Goal: Information Seeking & Learning: Learn about a topic

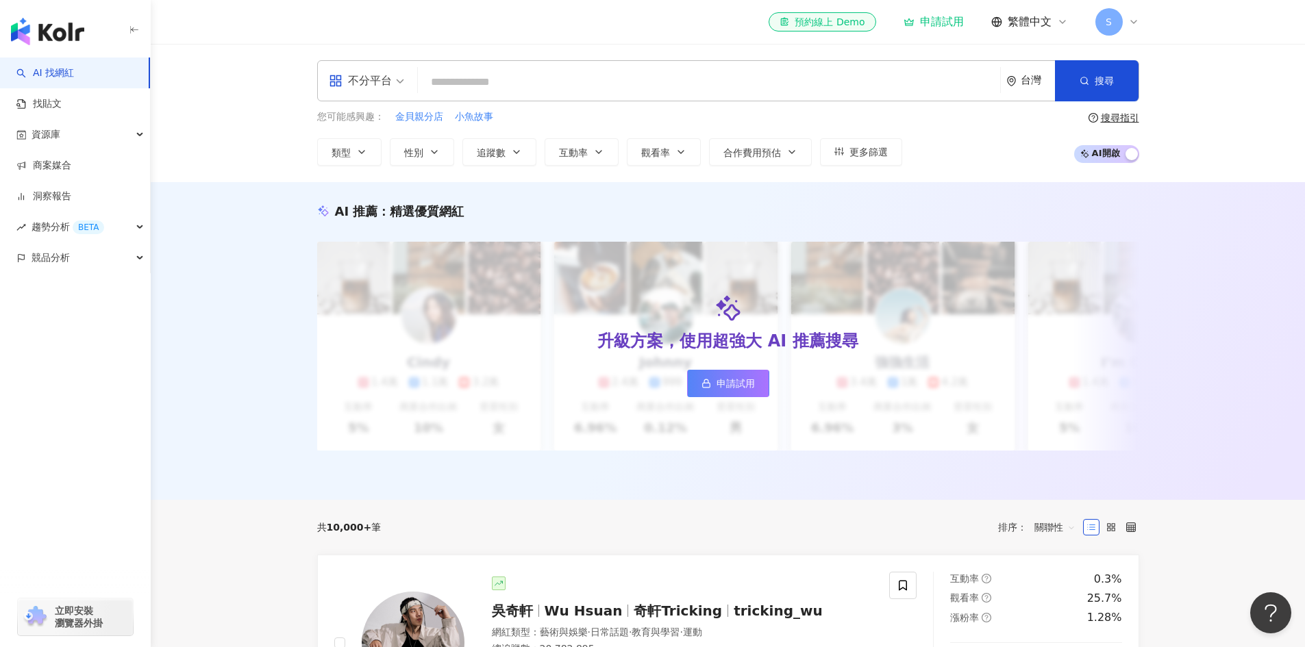
drag, startPoint x: 0, startPoint y: 0, endPoint x: 491, endPoint y: 86, distance: 498.7
click at [491, 86] on input "search" at bounding box center [708, 82] width 571 height 26
paste input "**********"
type input "**********"
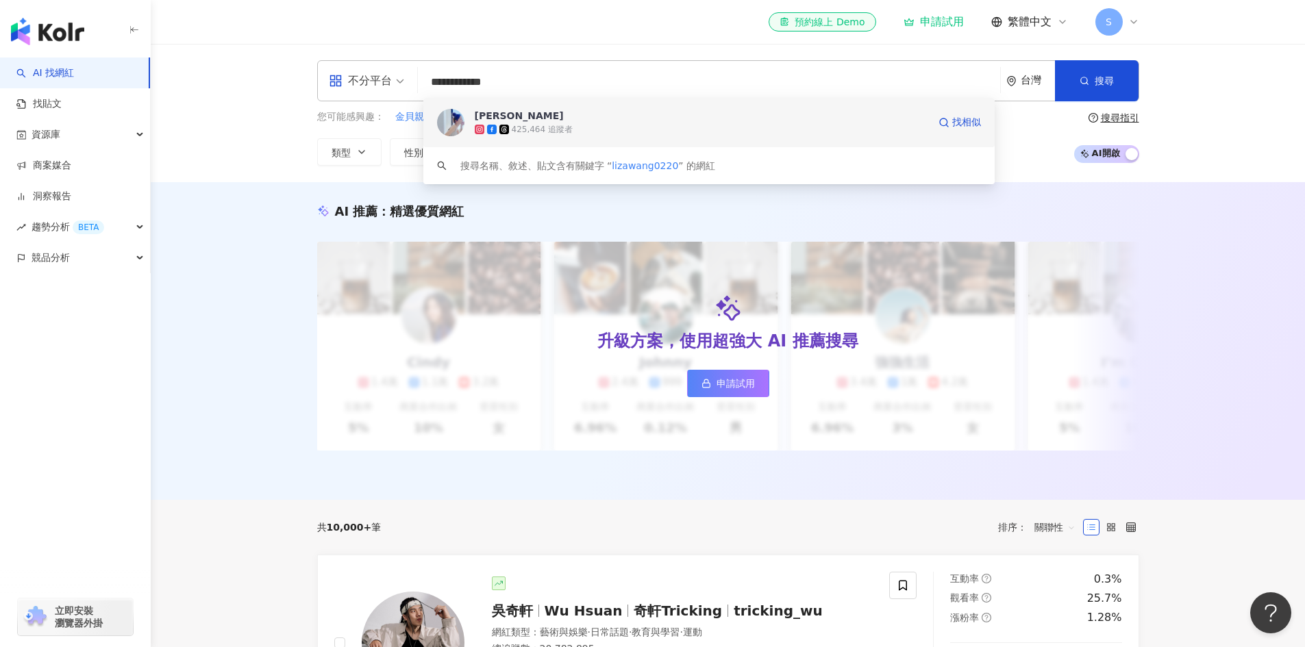
click at [618, 118] on div "王心宜 425,464 追蹤者" at bounding box center [702, 122] width 454 height 27
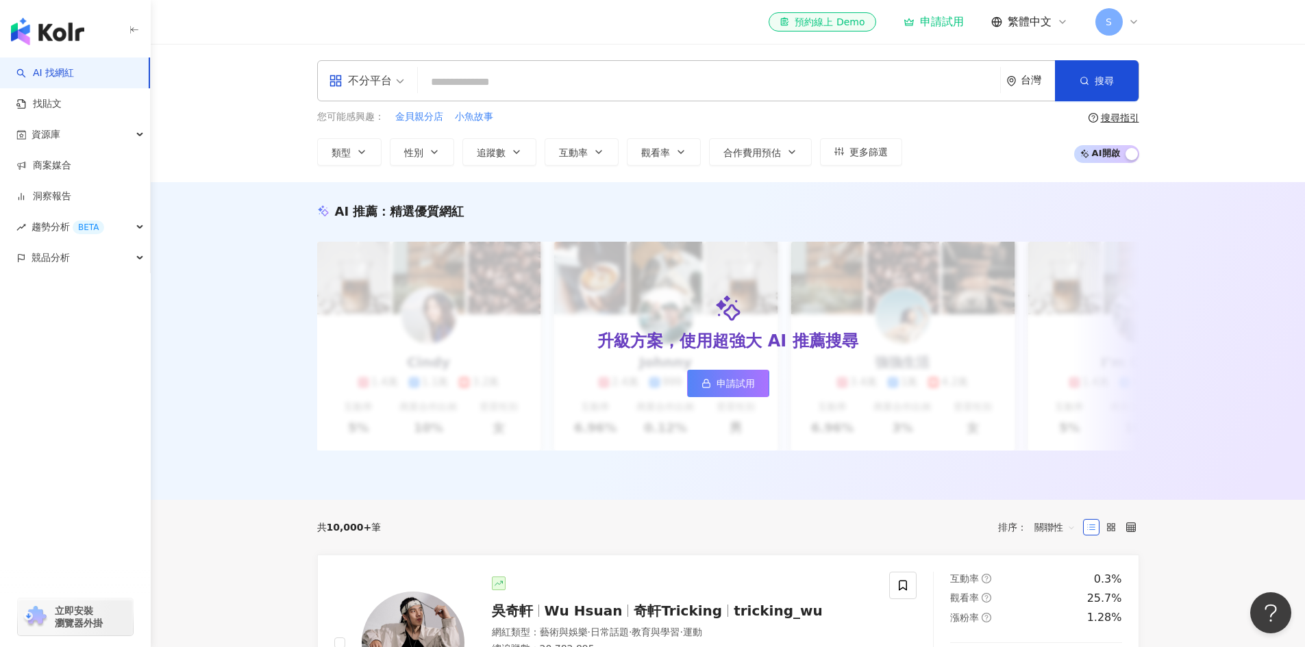
paste input "**********"
type input "**********"
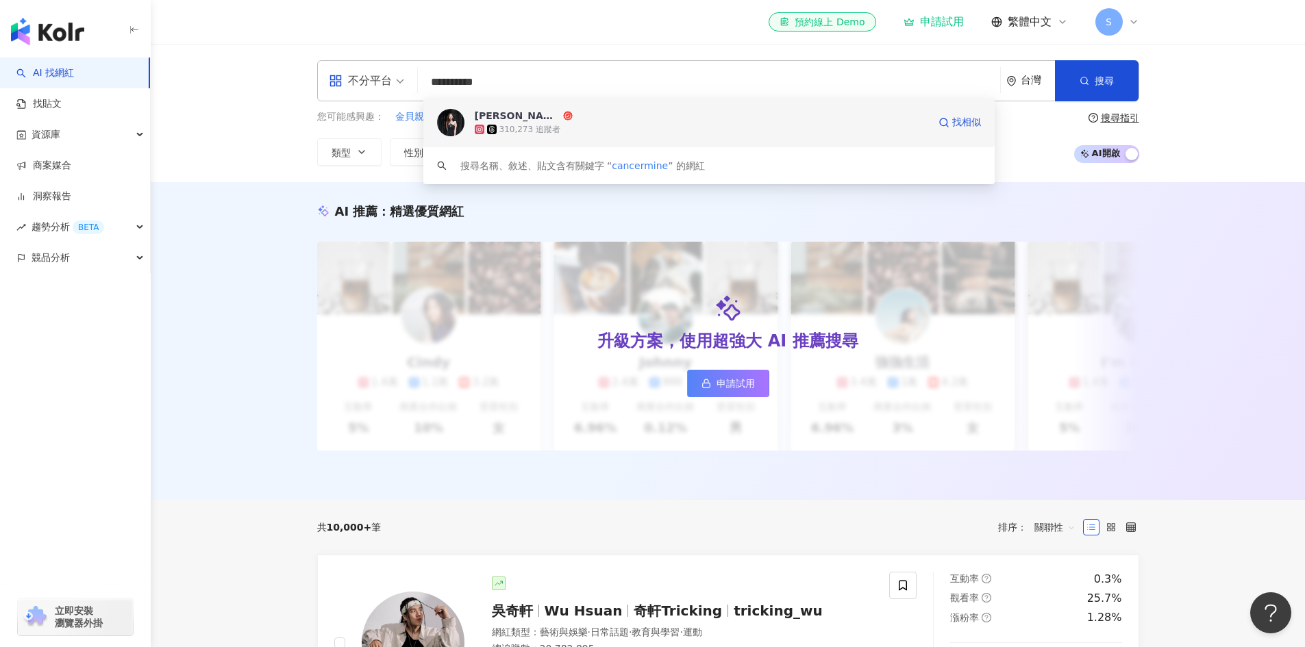
click at [602, 118] on div "何蓁 Chen Ho 310,273 追蹤者" at bounding box center [702, 122] width 454 height 27
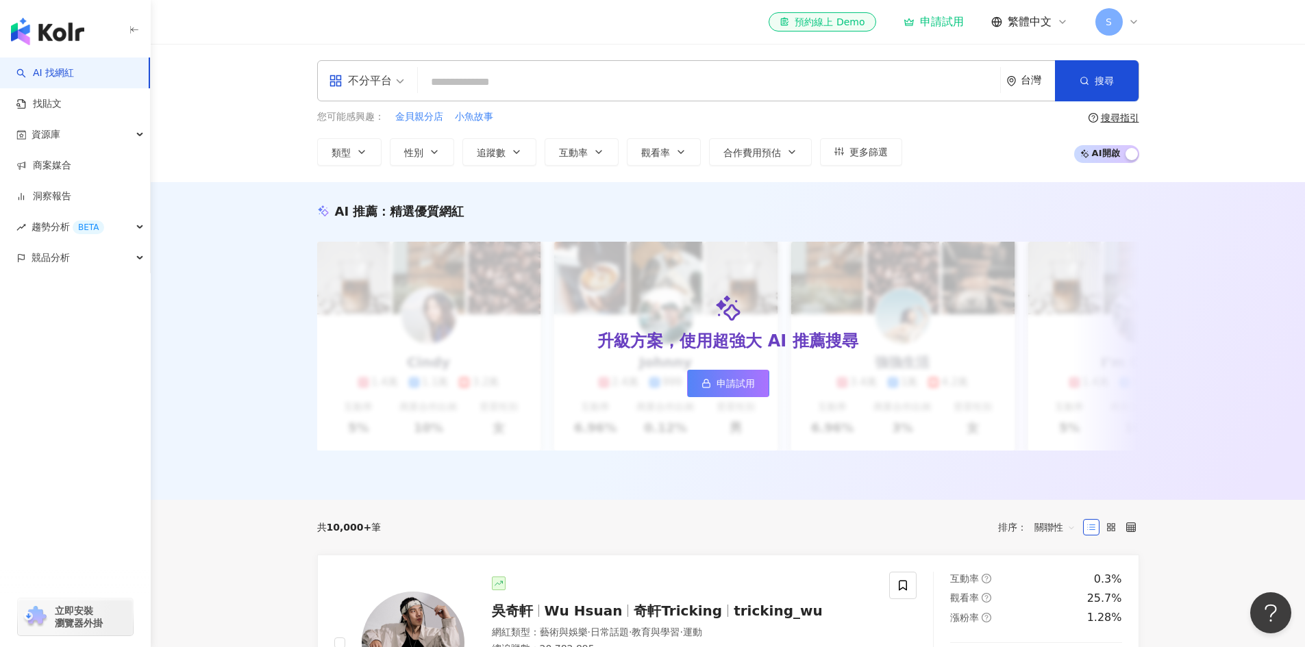
paste input "**********"
type input "**********"
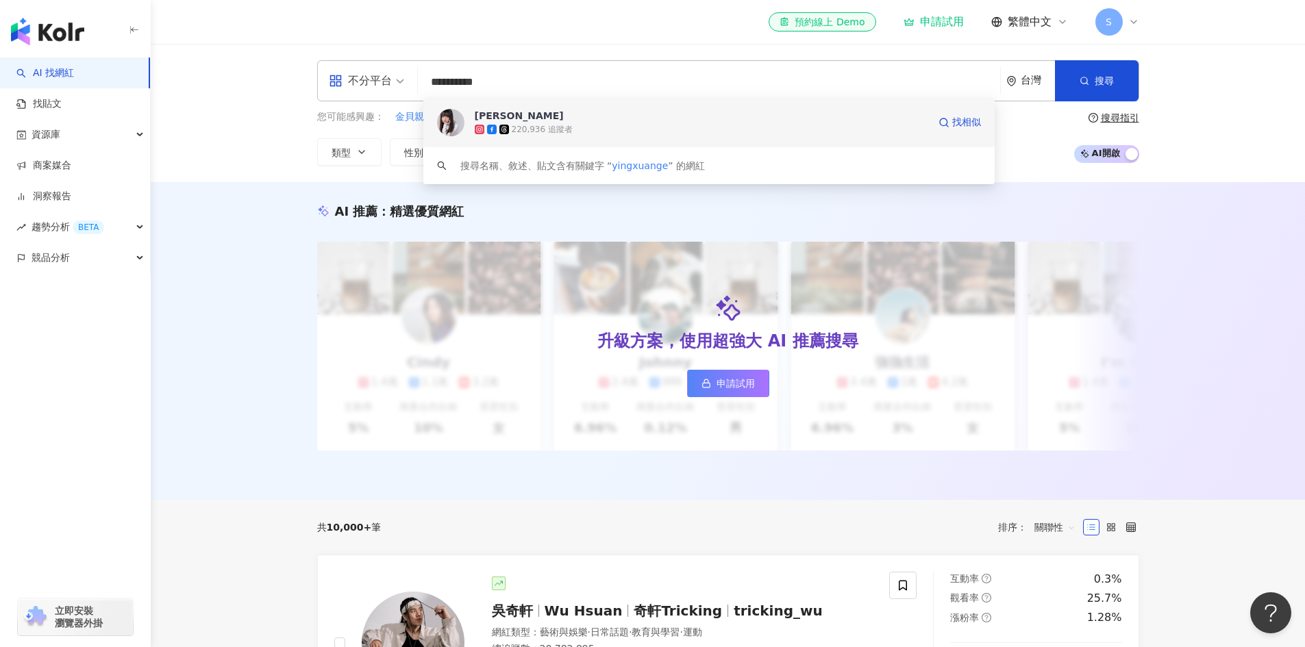
click at [636, 122] on div "葛盈瑄 xuan 220,936 追蹤者" at bounding box center [702, 122] width 454 height 27
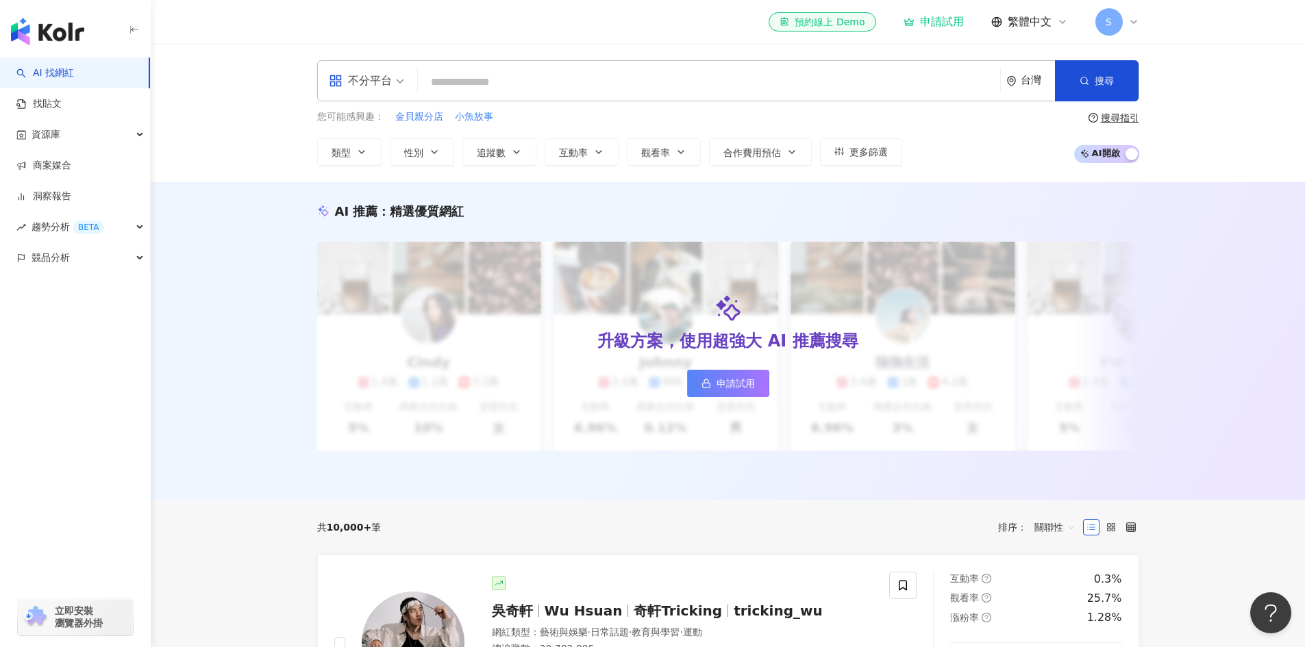
click at [456, 84] on input "search" at bounding box center [708, 82] width 571 height 26
paste input "*********"
type input "*********"
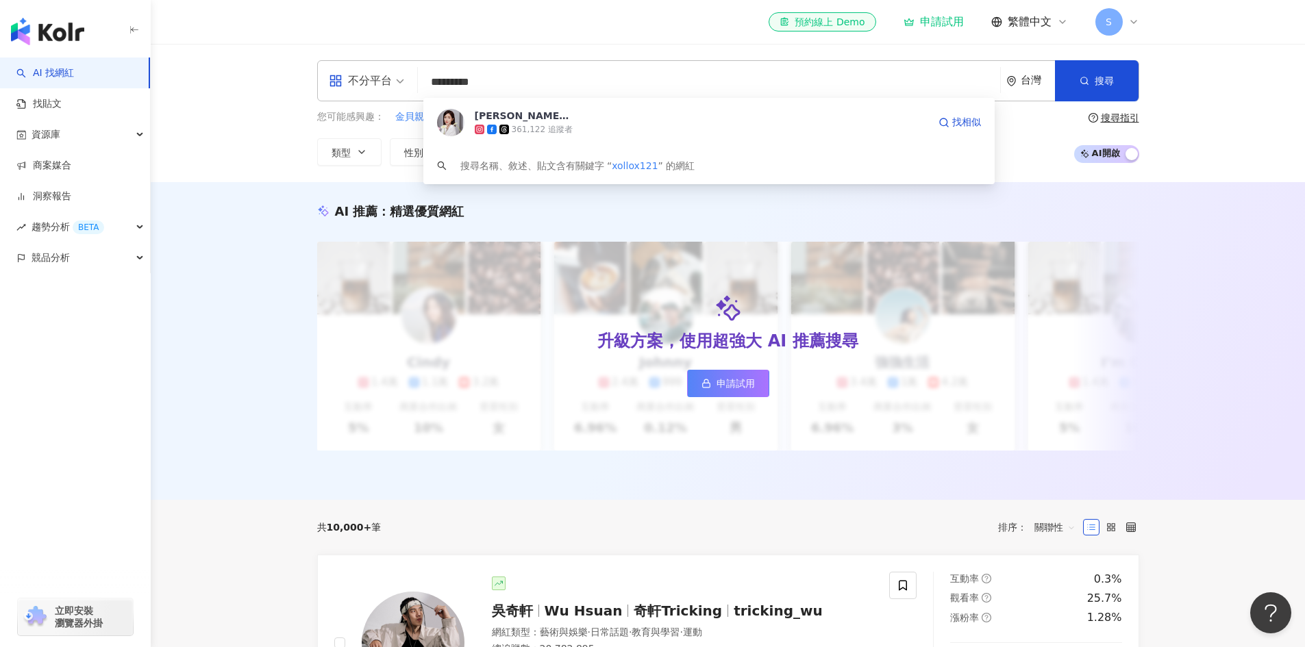
click at [565, 126] on div "361,122 追蹤者" at bounding box center [542, 130] width 61 height 12
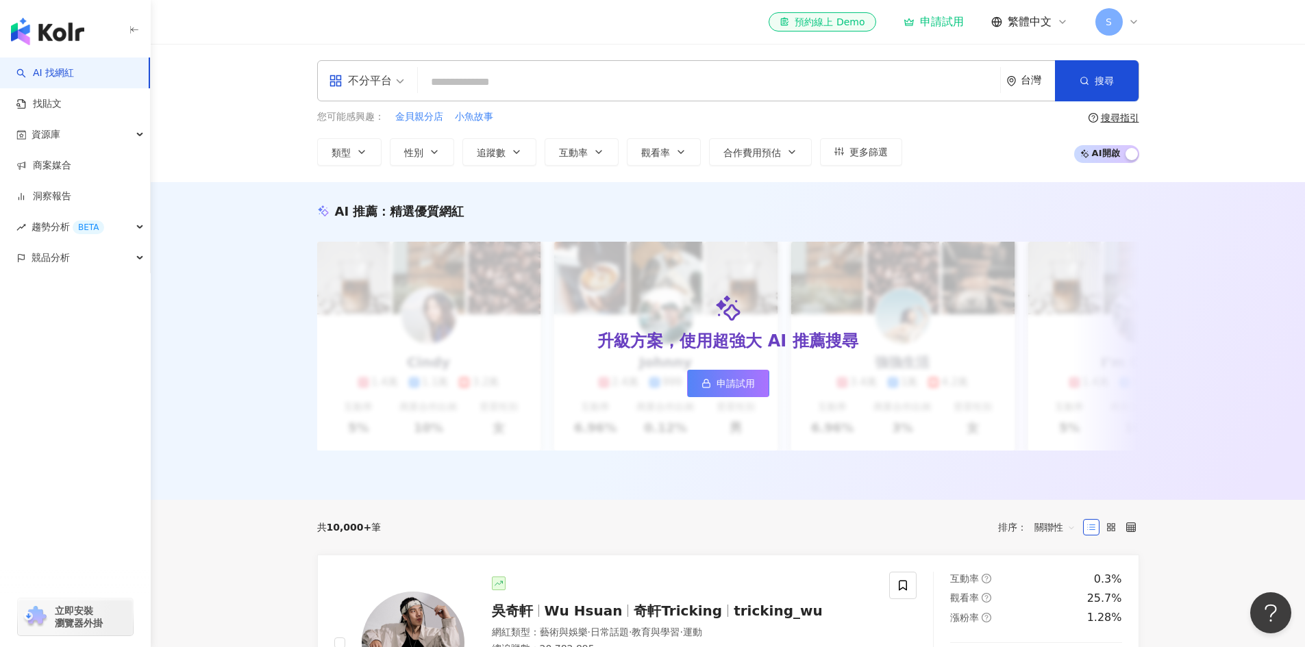
paste input "**********"
type input "**********"
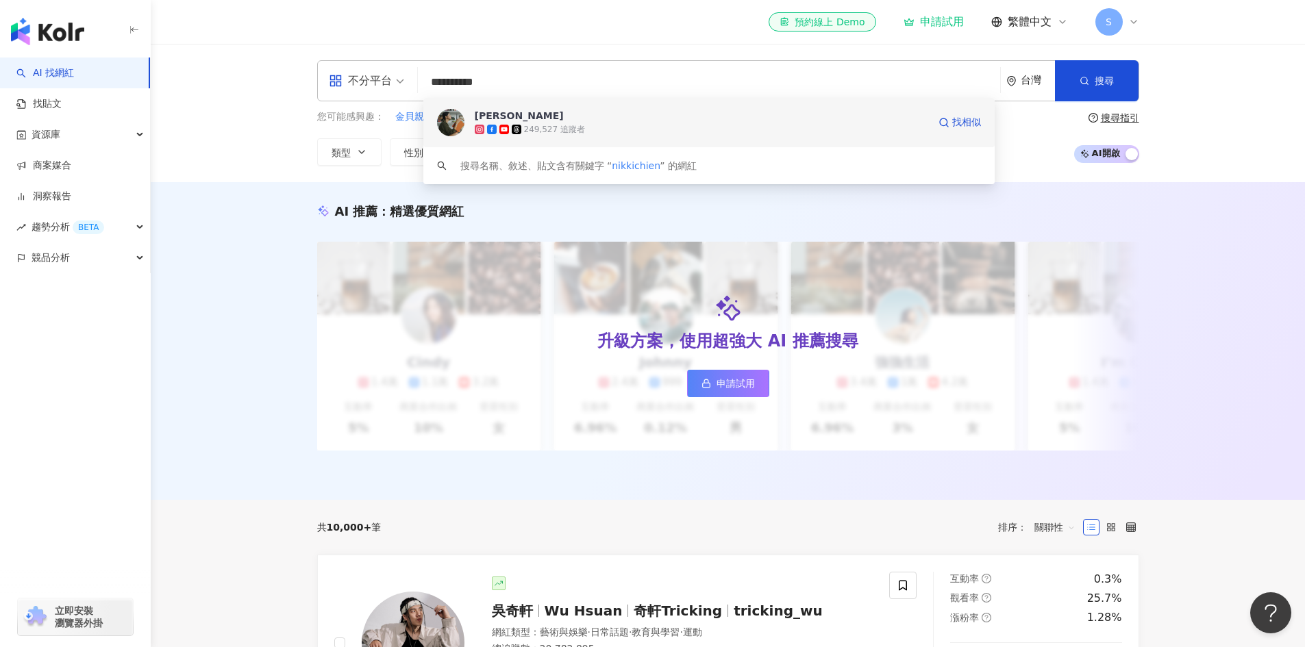
click at [619, 125] on div "249,527 追蹤者" at bounding box center [702, 130] width 454 height 14
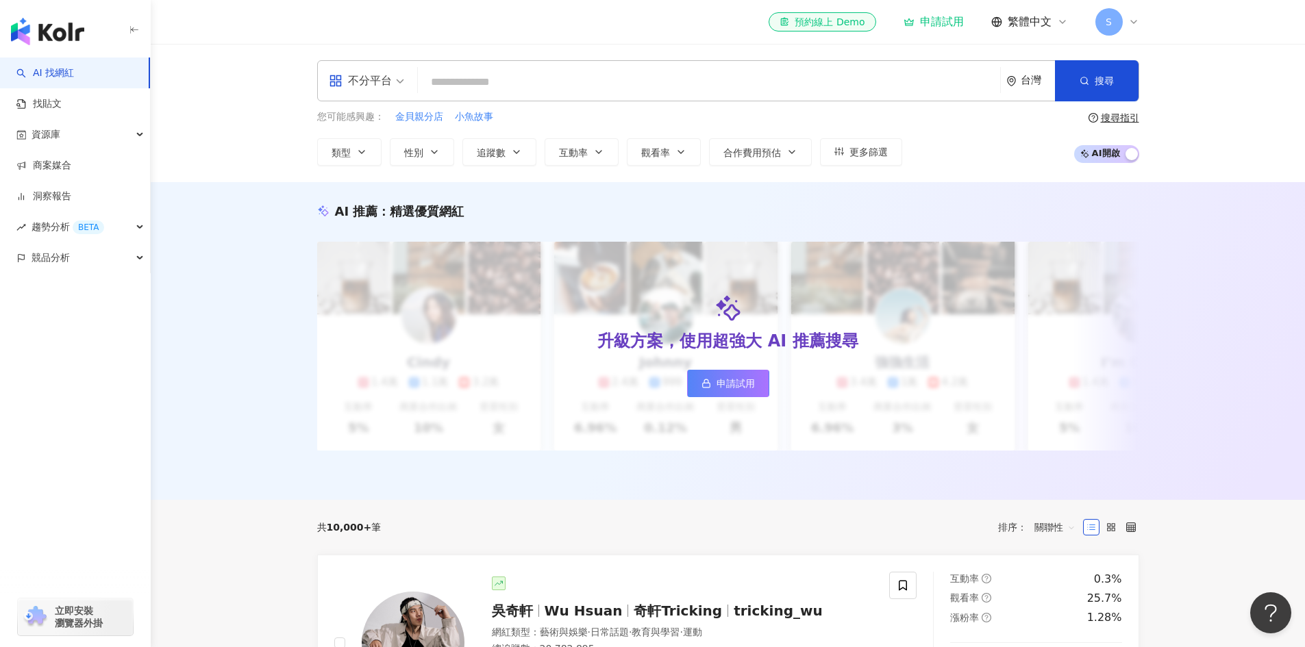
paste input "**********"
type input "**********"
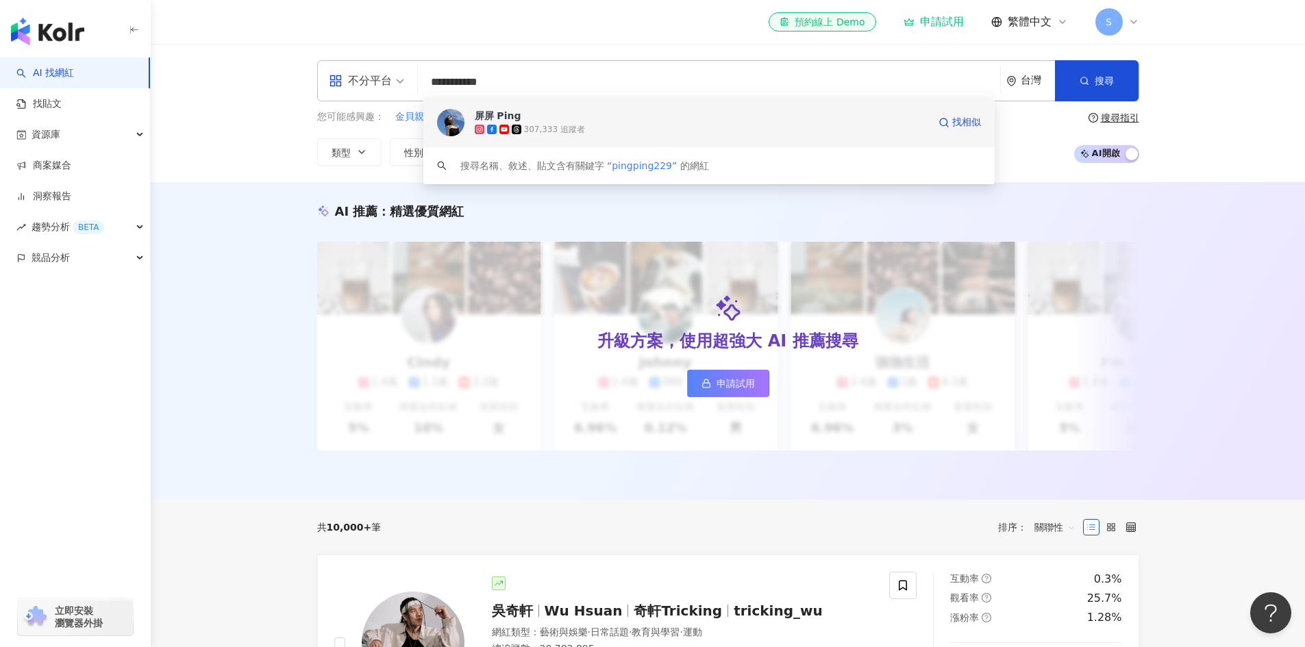
click at [499, 121] on div "屏屏 Ping" at bounding box center [498, 116] width 47 height 14
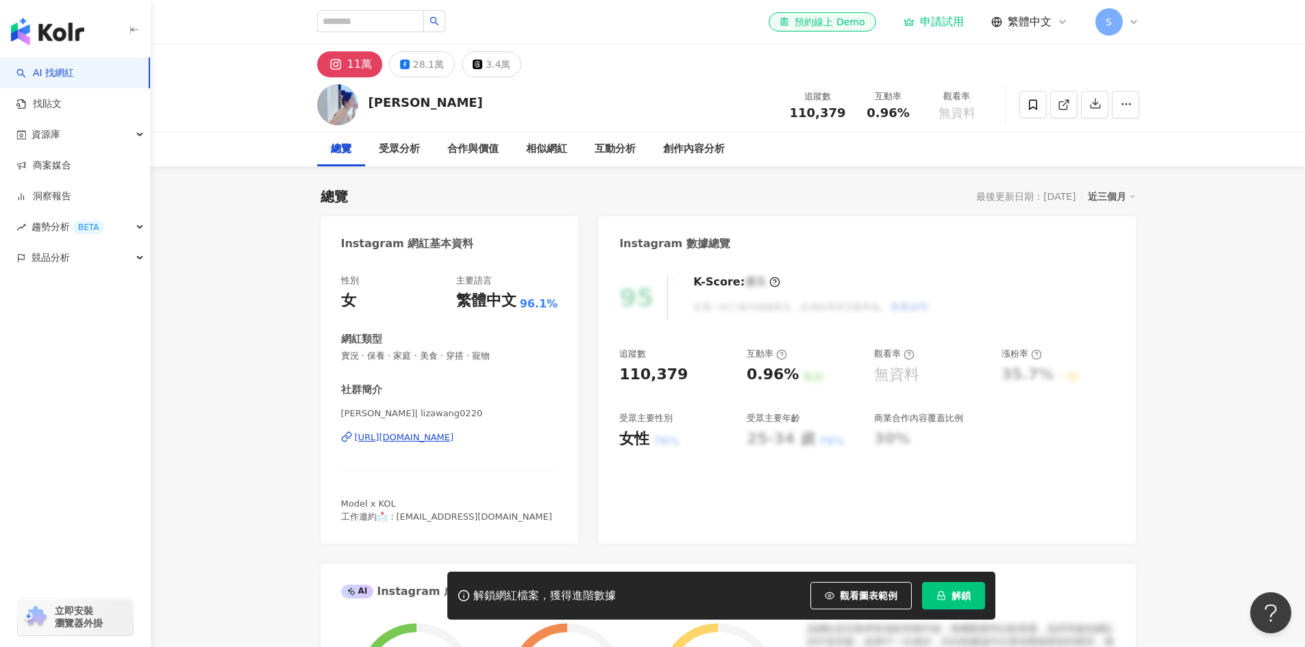
drag, startPoint x: 545, startPoint y: 449, endPoint x: 356, endPoint y: 441, distance: 189.3
click at [356, 441] on div "王心宜 | lizawang0220 https://www.instagram.com/lizawang0220/" at bounding box center [449, 448] width 217 height 80
copy div "https://www.instagram.com/lizawang0220/"
click at [414, 62] on div "28.1萬" at bounding box center [428, 64] width 31 height 19
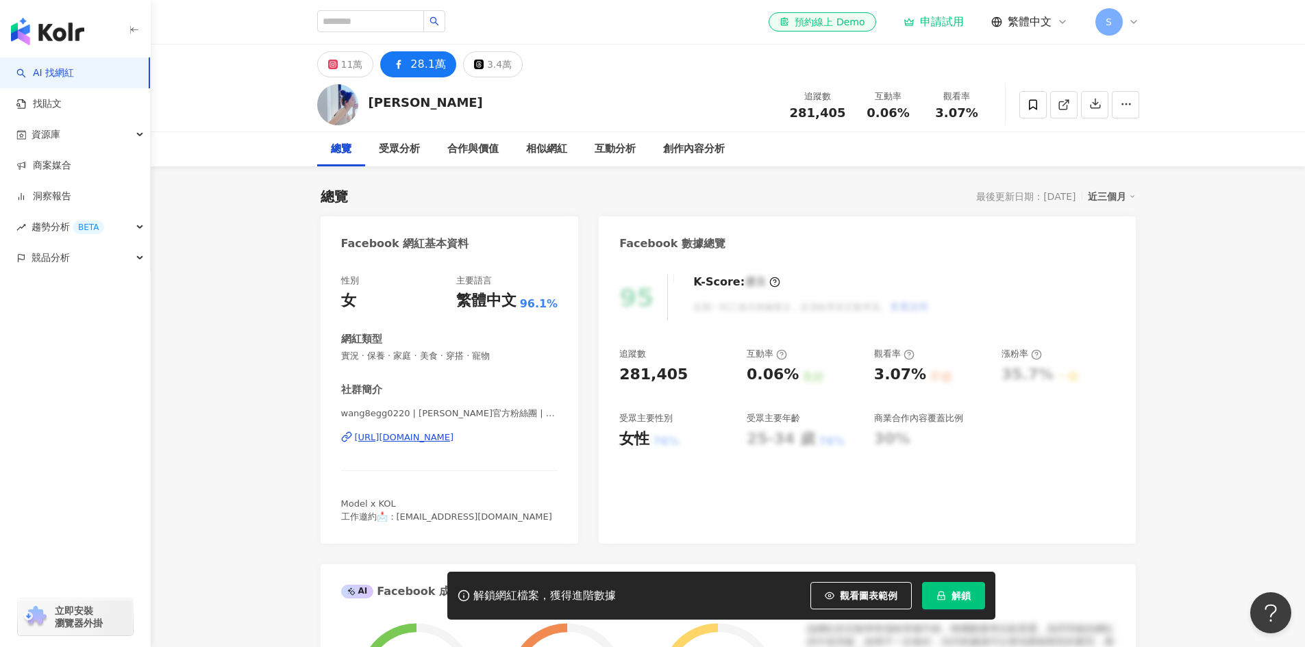
drag, startPoint x: 549, startPoint y: 445, endPoint x: 356, endPoint y: 453, distance: 194.1
click at [356, 453] on div "wang8egg0220 | 王心宜官方粉絲團 | wang8egg0220 https://www.facebook.com/144561285570762" at bounding box center [449, 448] width 217 height 80
copy div "https://www.facebook.com/144561285570762"
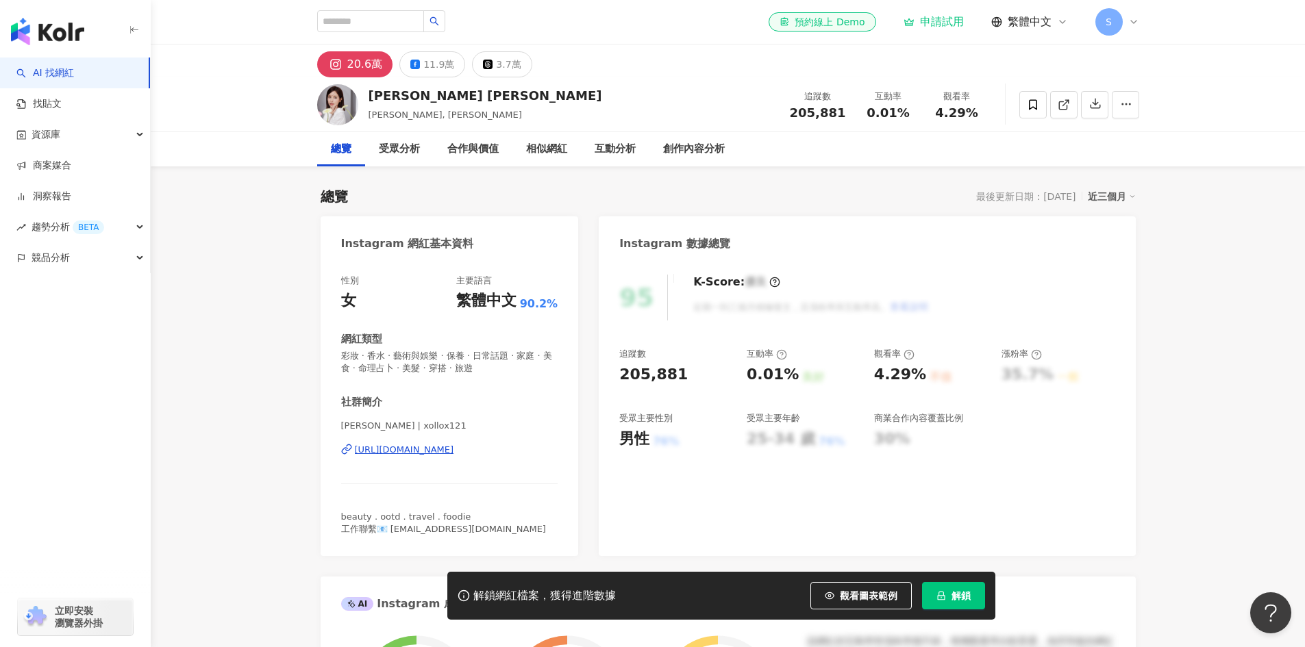
drag, startPoint x: 506, startPoint y: 465, endPoint x: 460, endPoint y: 465, distance: 45.9
click at [460, 465] on div "Emma 艾瑪 | xollox121 https://www.instagram.com/xollox121/" at bounding box center [449, 460] width 217 height 80
drag, startPoint x: 515, startPoint y: 465, endPoint x: 357, endPoint y: 465, distance: 158.3
click at [357, 465] on div "Emma 艾瑪 | xollox121 https://www.instagram.com/xollox121/" at bounding box center [449, 460] width 217 height 80
copy div "https://www.instagram.com/xollox121/"
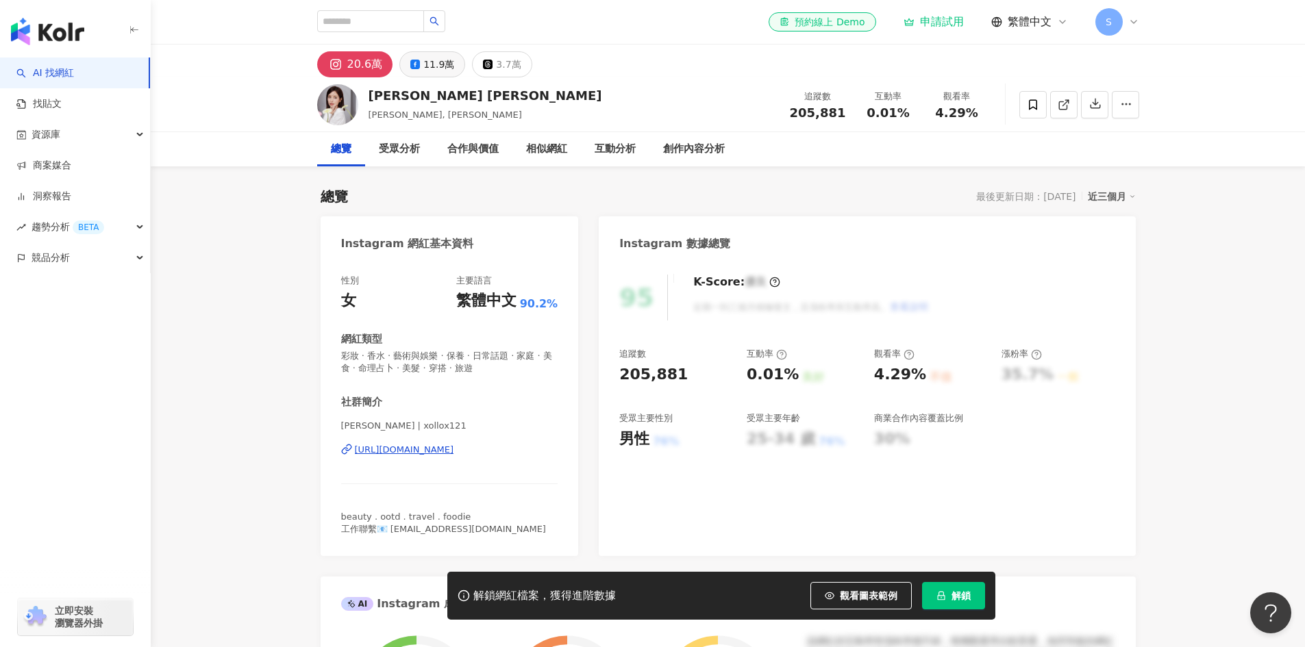
click at [430, 72] on div "11.9萬" at bounding box center [438, 64] width 31 height 19
drag, startPoint x: 554, startPoint y: 469, endPoint x: 353, endPoint y: 469, distance: 200.7
click at [353, 469] on div "EMMAxollox | 艾瑪 Emma | EMMAxollox https://www.facebook.com/819260818188584" at bounding box center [449, 460] width 217 height 80
copy div "https://www.facebook.com/819260818188584"
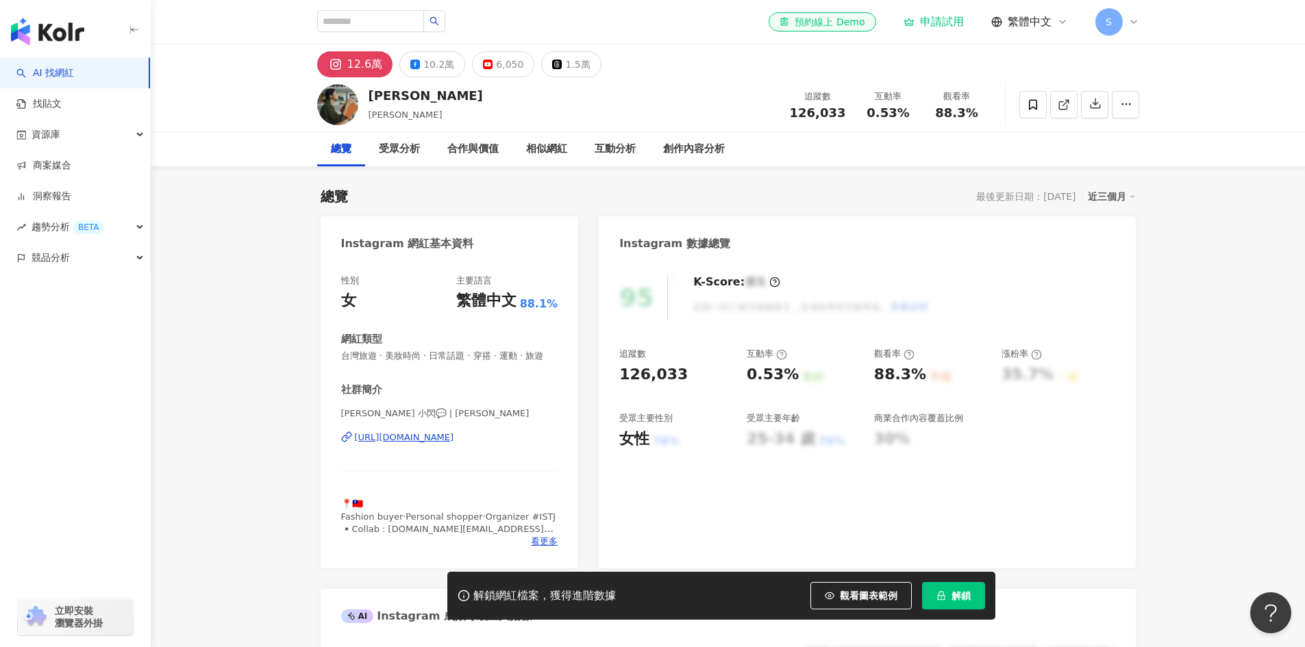
drag, startPoint x: 539, startPoint y: 460, endPoint x: 341, endPoint y: 468, distance: 198.8
click at [341, 468] on div "Nikki 小閃💬 | nikkichien https://www.instagram.com/nikkichien/" at bounding box center [449, 448] width 217 height 80
click at [430, 61] on div "10.2萬" at bounding box center [438, 64] width 31 height 19
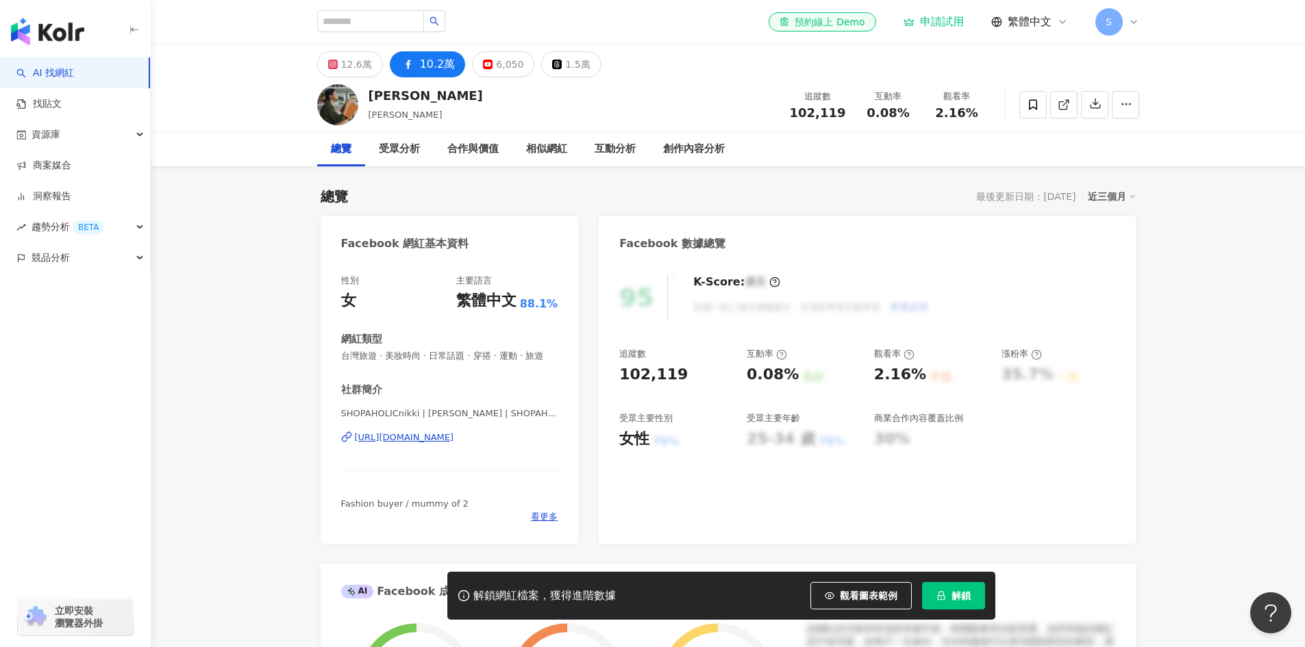
drag, startPoint x: 401, startPoint y: 459, endPoint x: 352, endPoint y: 452, distance: 49.8
click at [352, 452] on div "性別 女 主要語言 繁體中文 88.1% 網紅類型 台灣旅遊 · 美妝時尚 · 日常話題 · 穿搭 · 運動 · 旅遊 社群簡介 SHOPAHOLICnikk…" at bounding box center [450, 402] width 258 height 283
copy div "https://www.facebook.com/167277609957203"
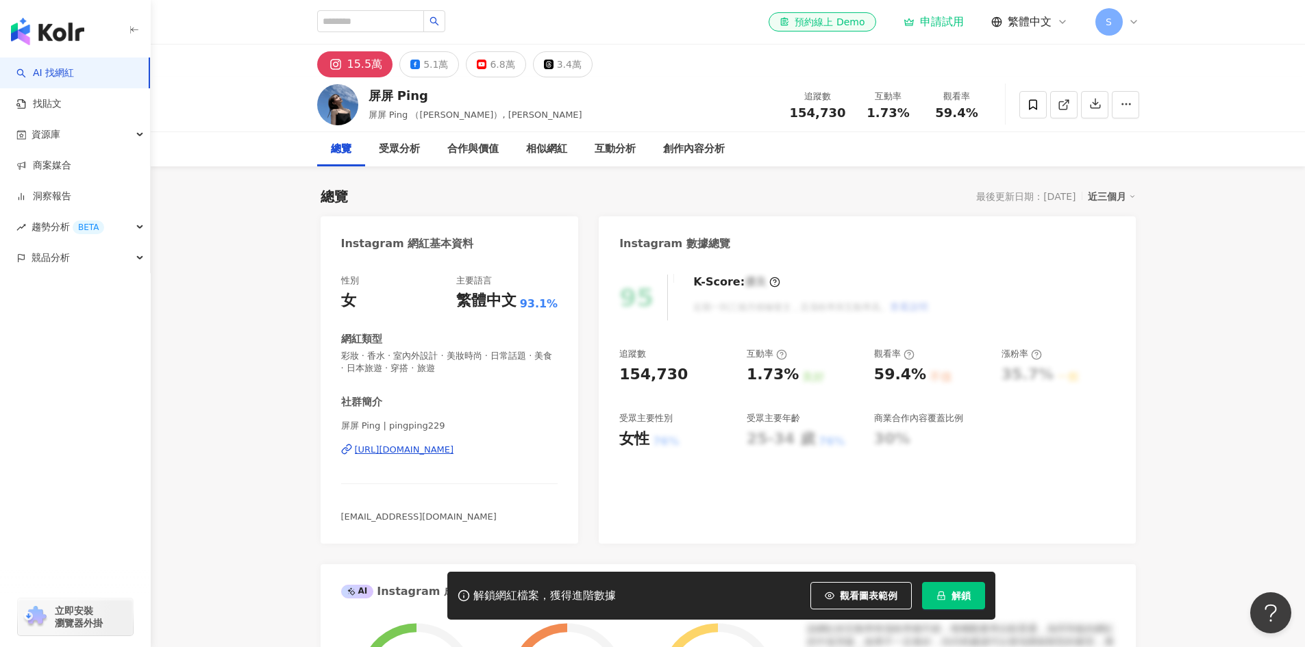
click at [541, 456] on div "[URL][DOMAIN_NAME]" at bounding box center [449, 450] width 217 height 12
click at [514, 462] on div "屏屏 Ping | pingping229 https://www.instagram.com/pingping229/" at bounding box center [449, 460] width 217 height 80
drag, startPoint x: 526, startPoint y: 463, endPoint x: 373, endPoint y: 465, distance: 152.1
click at [373, 465] on div "屏屏 Ping | pingping229 https://www.instagram.com/pingping229/" at bounding box center [449, 460] width 217 height 80
drag, startPoint x: 545, startPoint y: 464, endPoint x: 351, endPoint y: 469, distance: 194.0
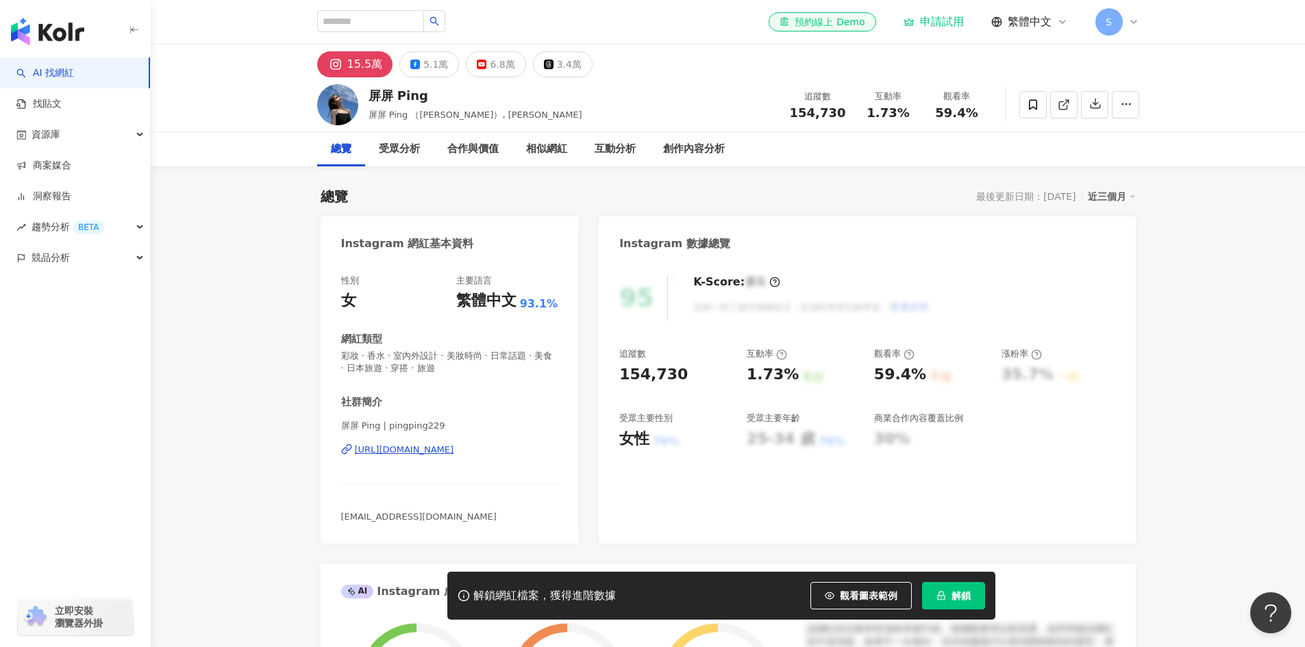
click at [351, 469] on div "屏屏 Ping | pingping229 https://www.instagram.com/pingping229/" at bounding box center [449, 460] width 217 height 80
copy div "https://www.instagram.com/pingping229/"
drag, startPoint x: 509, startPoint y: 518, endPoint x: 334, endPoint y: 525, distance: 174.8
click at [334, 525] on div "性別 女 主要語言 繁體中文 93.1% 網紅類型 彩妝 · 香水 · 室內外設計 · 美妝時尚 · 日常話題 · 美食 · 日本旅遊 · 穿搭 · 旅遊 社…" at bounding box center [450, 402] width 258 height 283
copy span "pingping0229@gmail.com"
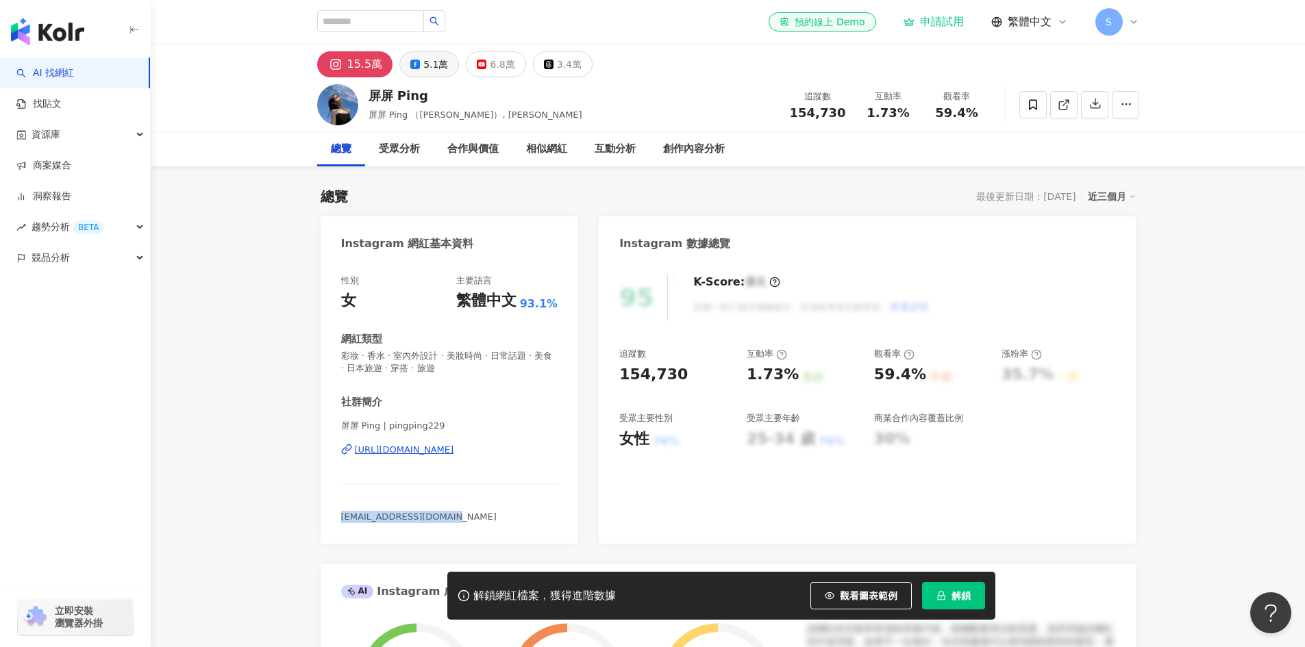
click at [428, 70] on div "5.1萬" at bounding box center [435, 64] width 25 height 19
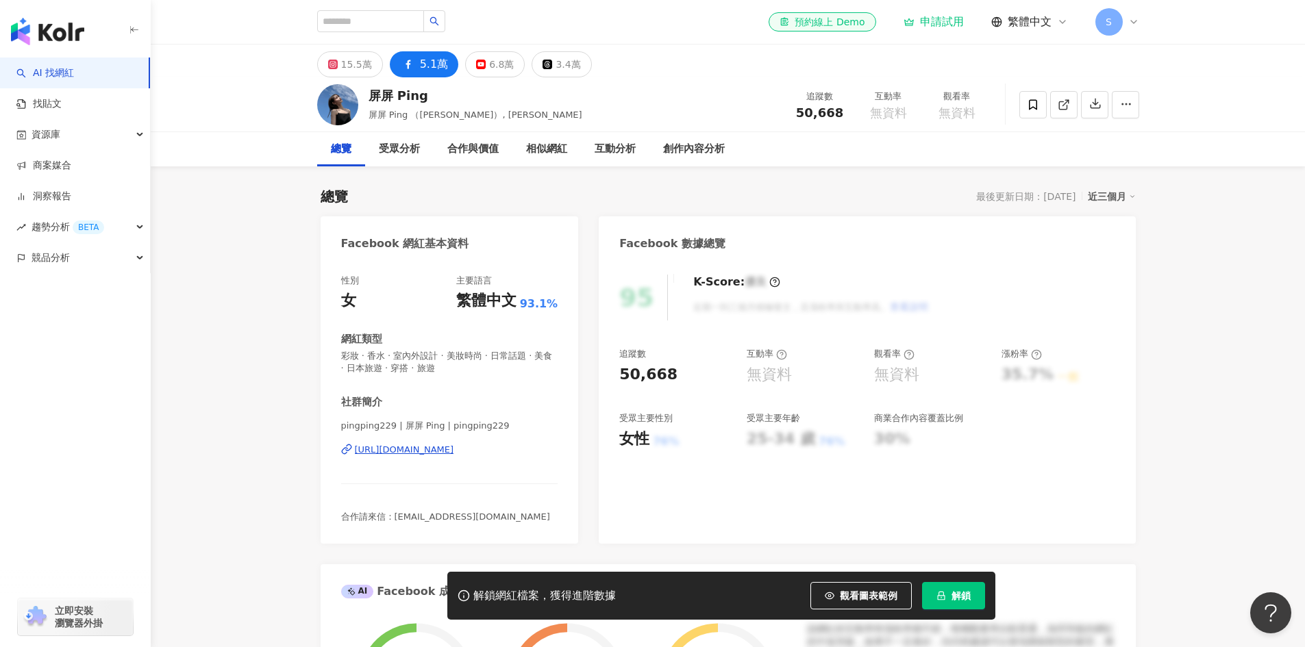
drag, startPoint x: 499, startPoint y: 461, endPoint x: 354, endPoint y: 465, distance: 146.0
click at [354, 465] on div "pingping229 | 屏屏 Ping | pingping229 https://www.facebook.com/999135426794368" at bounding box center [449, 460] width 217 height 80
copy div "https://www.facebook.com/999135426794368"
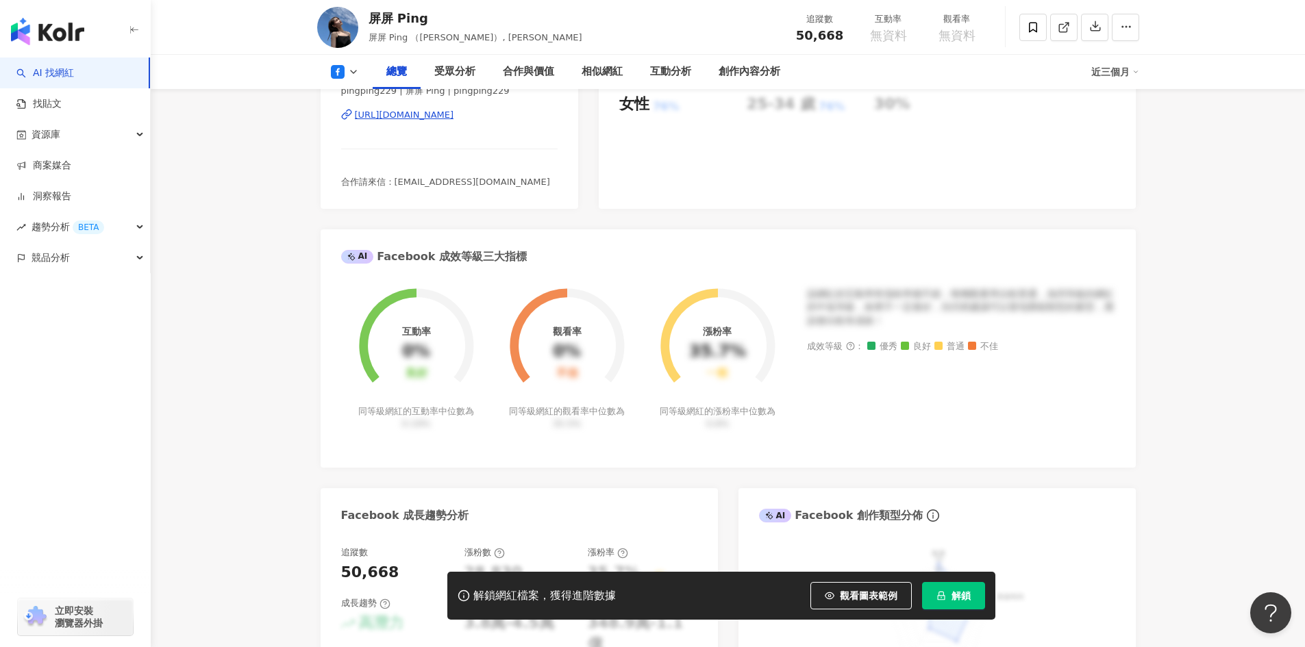
scroll to position [343, 0]
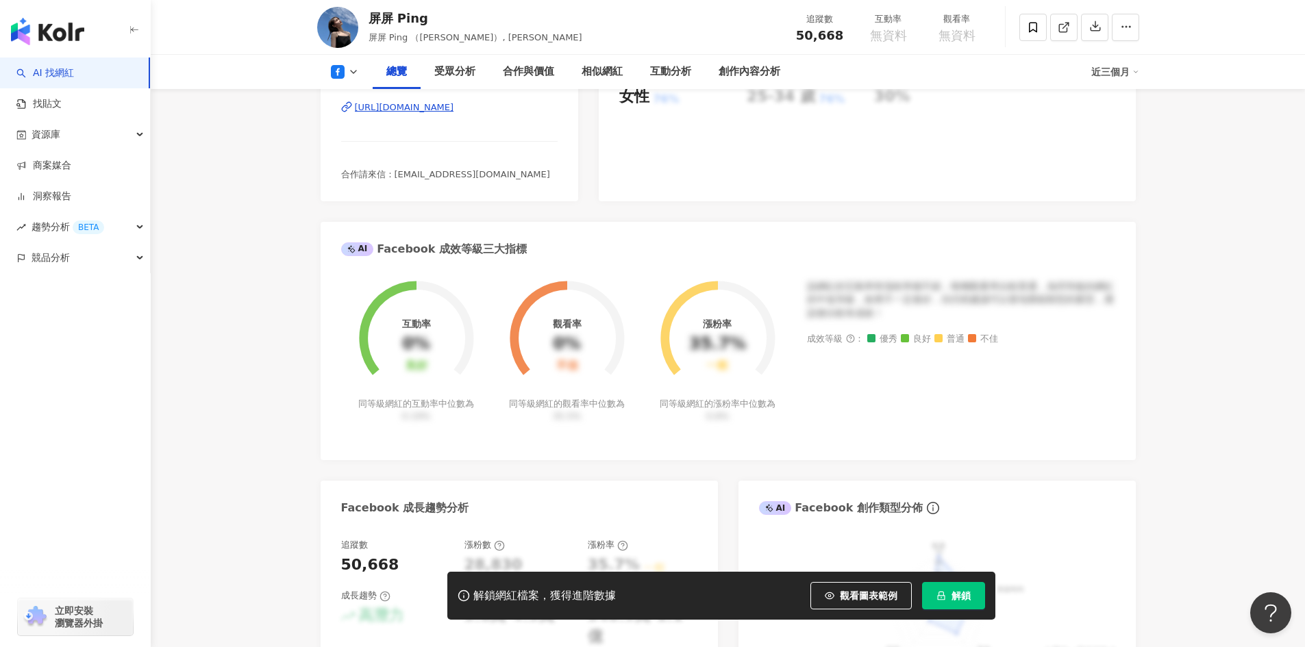
click at [454, 113] on div "https://www.facebook.com/999135426794368" at bounding box center [404, 107] width 99 height 12
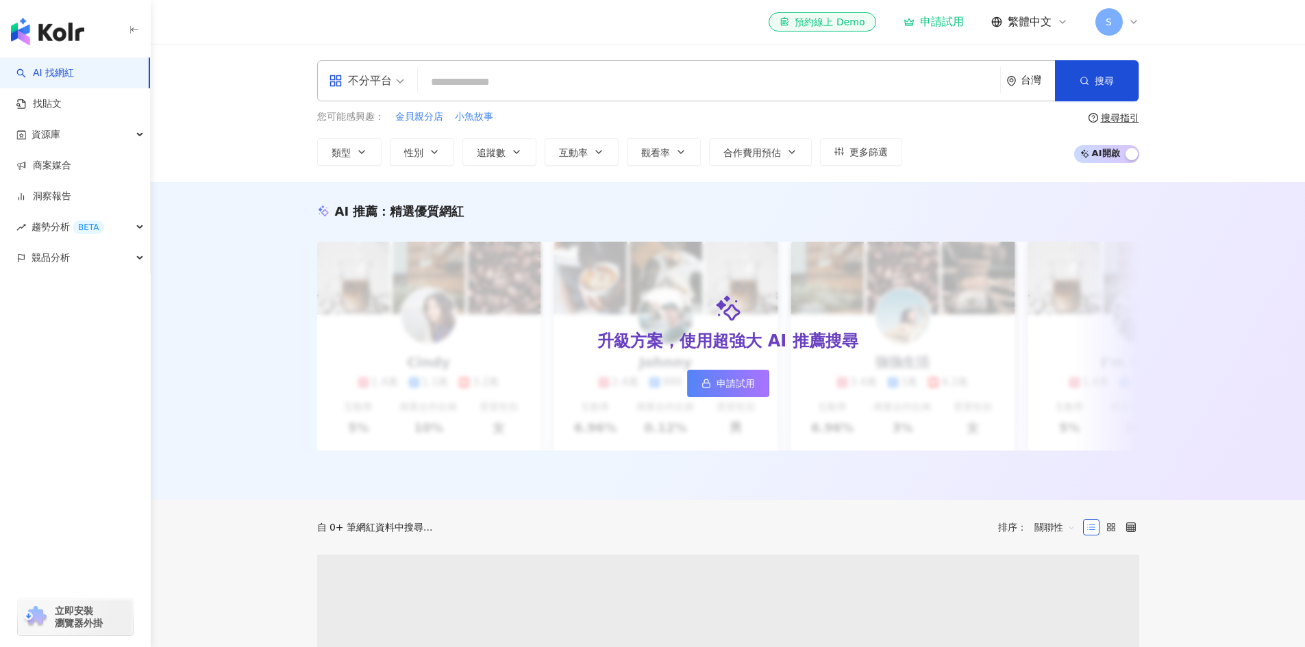
type input "**********"
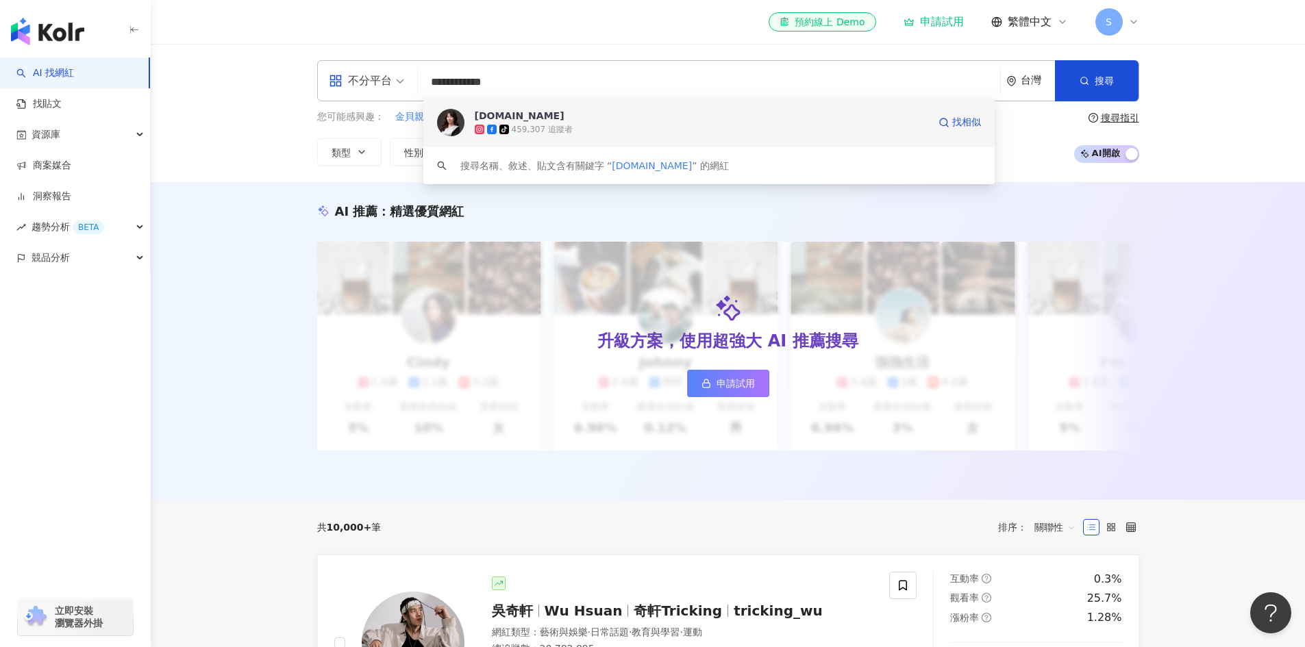
click at [526, 125] on div "459,307 追蹤者" at bounding box center [542, 130] width 61 height 12
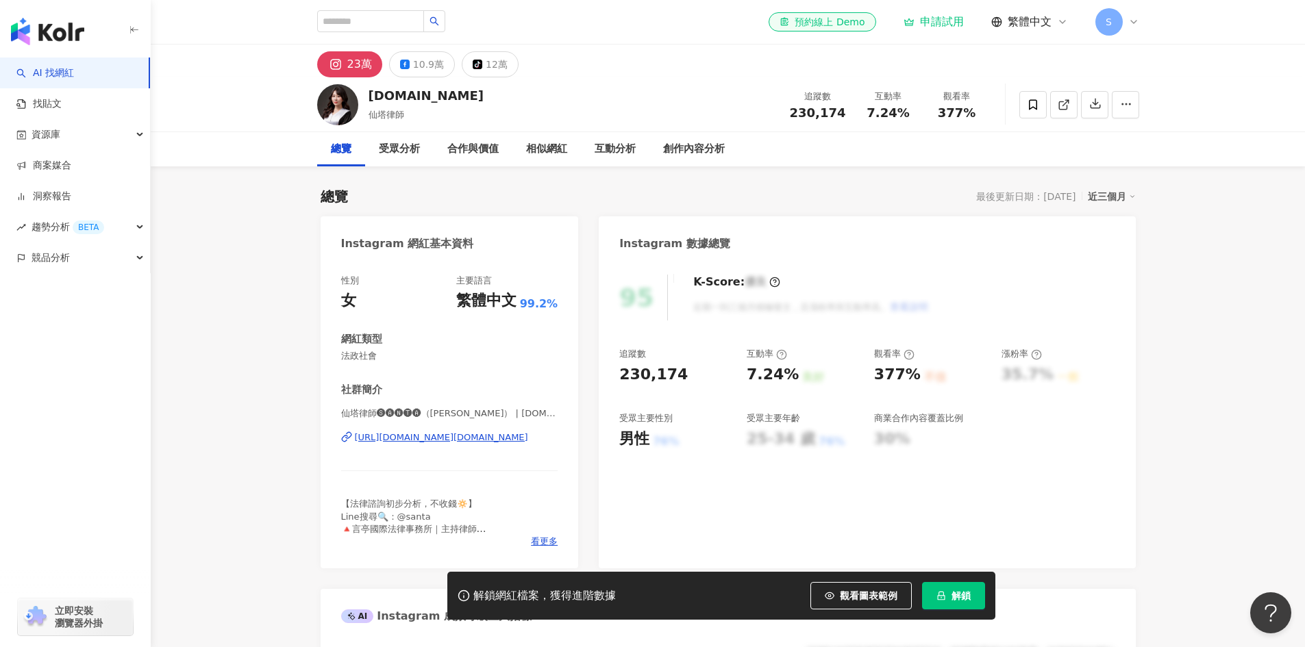
drag, startPoint x: 538, startPoint y: 447, endPoint x: 355, endPoint y: 454, distance: 183.1
click at [355, 454] on div "仙塔律師🅢🅐🅝🅣🅐（[PERSON_NAME]） | [DOMAIN_NAME] [URL][DOMAIN_NAME][DOMAIN_NAME]" at bounding box center [449, 448] width 217 height 80
copy div "[URL][DOMAIN_NAME][DOMAIN_NAME]"
click at [420, 66] on div "10.9萬" at bounding box center [428, 64] width 31 height 19
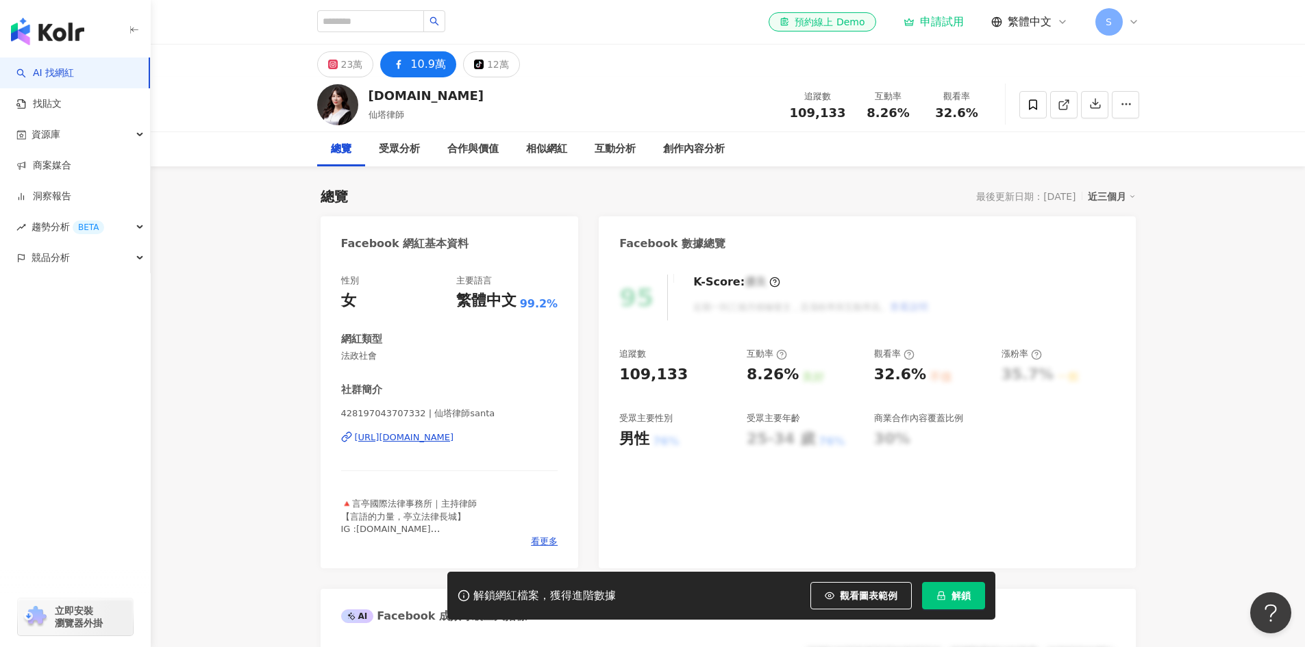
drag, startPoint x: 560, startPoint y: 441, endPoint x: 356, endPoint y: 449, distance: 205.0
click at [356, 449] on div "性別 女 主要語言 繁體中文 99.2% 網紅類型 法政社會 社群簡介 428197043707332 | 仙塔律師santa [URL][DOMAIN_NA…" at bounding box center [450, 415] width 258 height 308
copy div "[URL][DOMAIN_NAME]"
